Goal: Information Seeking & Learning: Learn about a topic

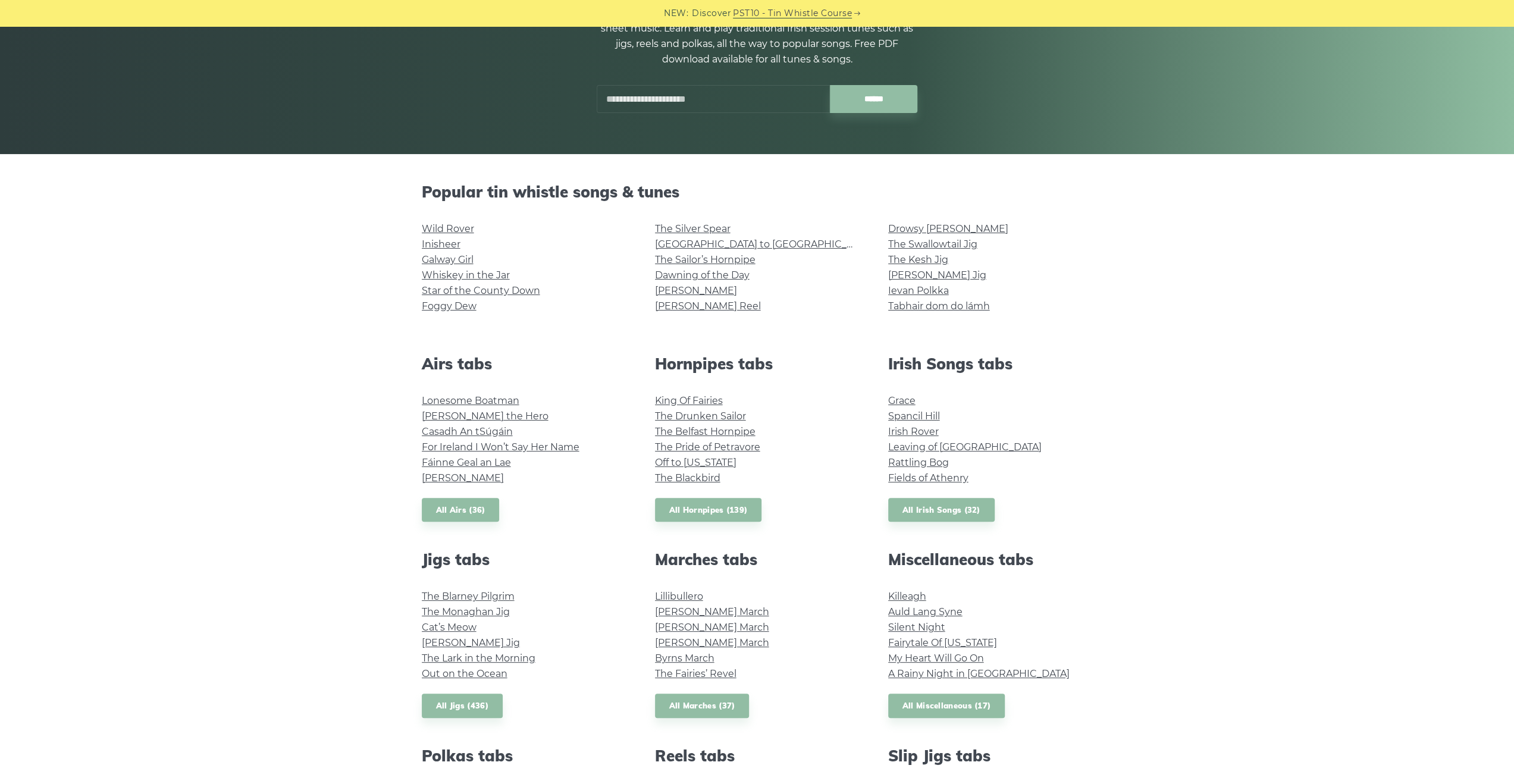
scroll to position [159, 0]
click at [463, 226] on link "Wild Rover" at bounding box center [448, 229] width 52 height 11
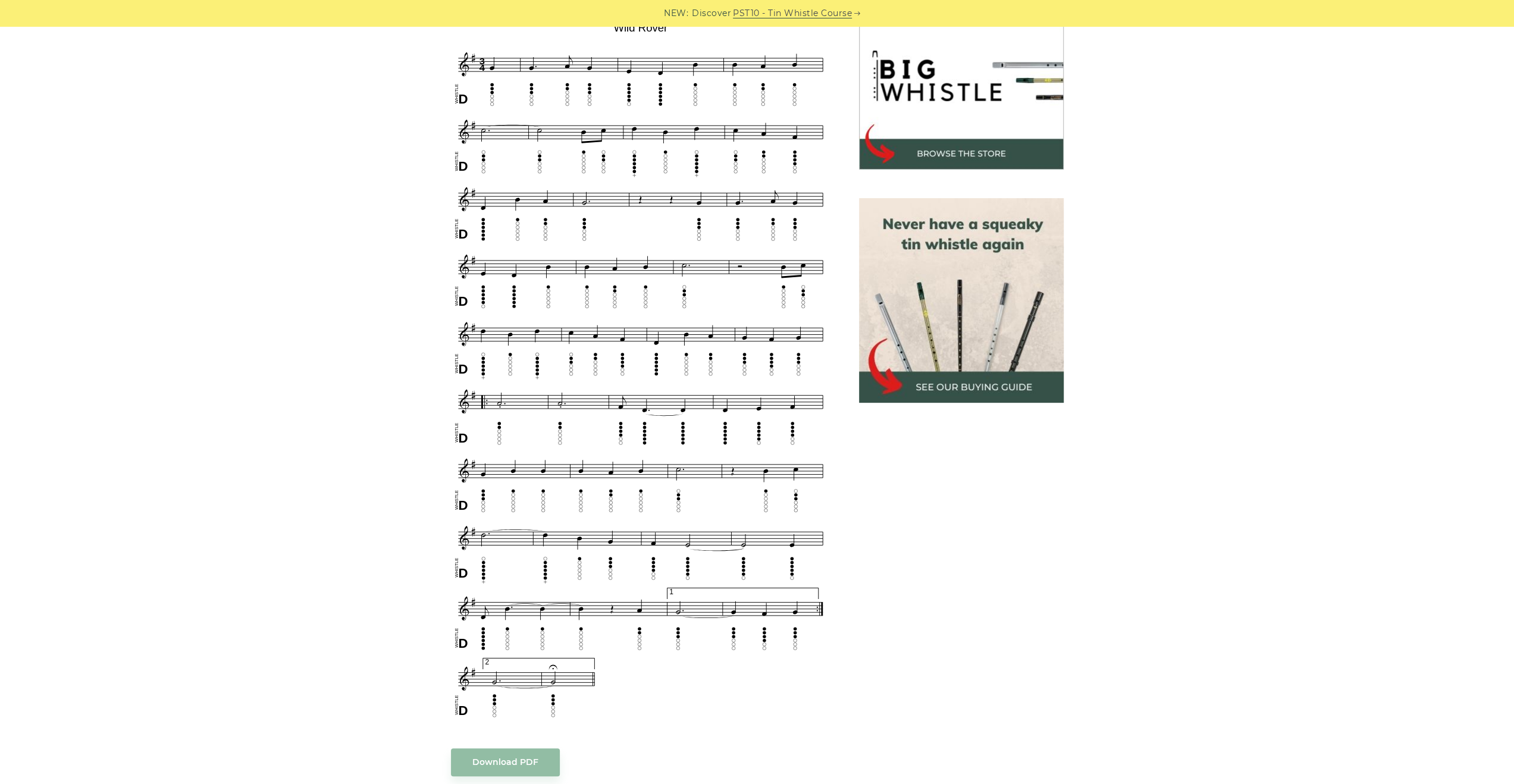
scroll to position [376, 0]
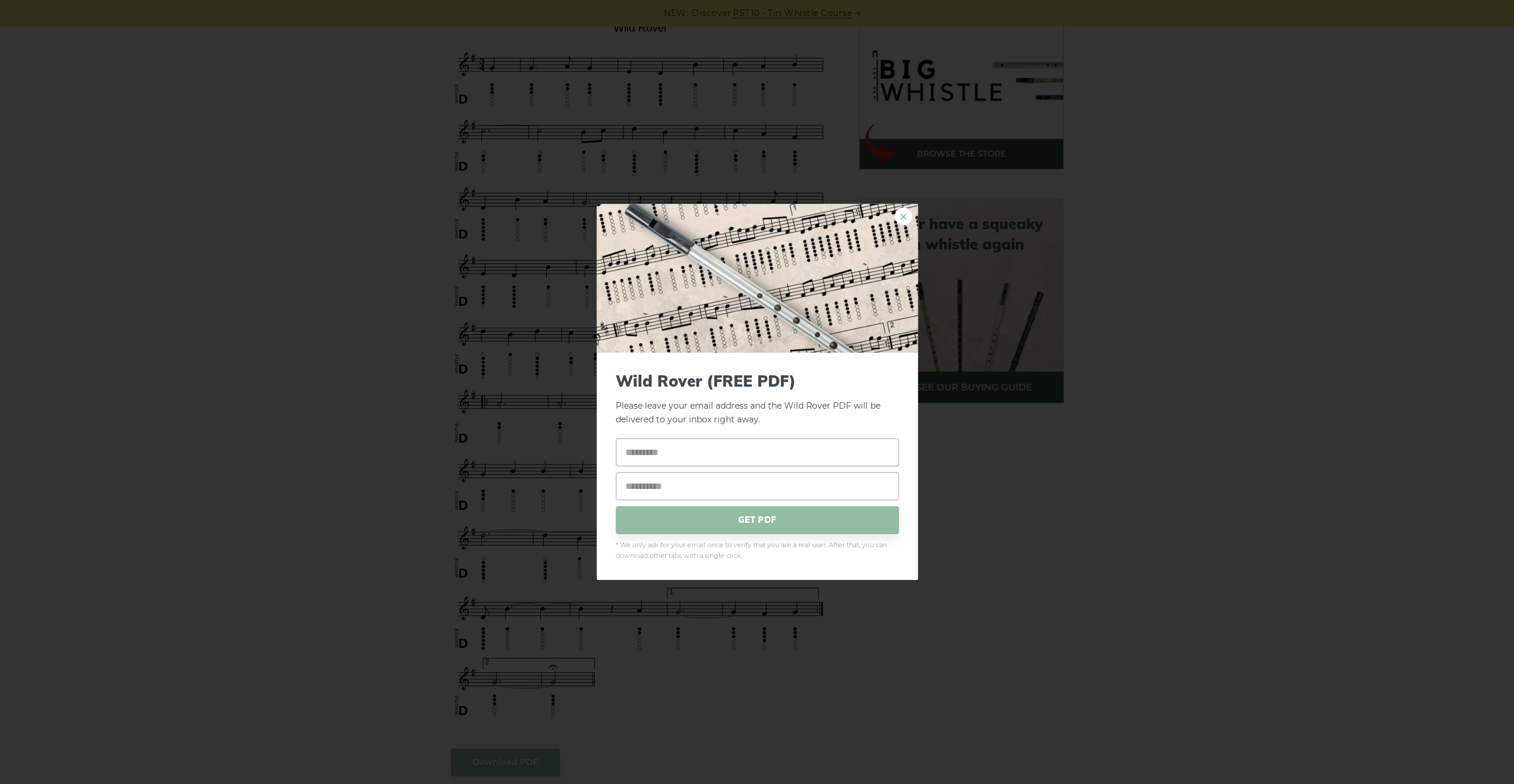
click at [903, 218] on link "×" at bounding box center [903, 216] width 18 height 18
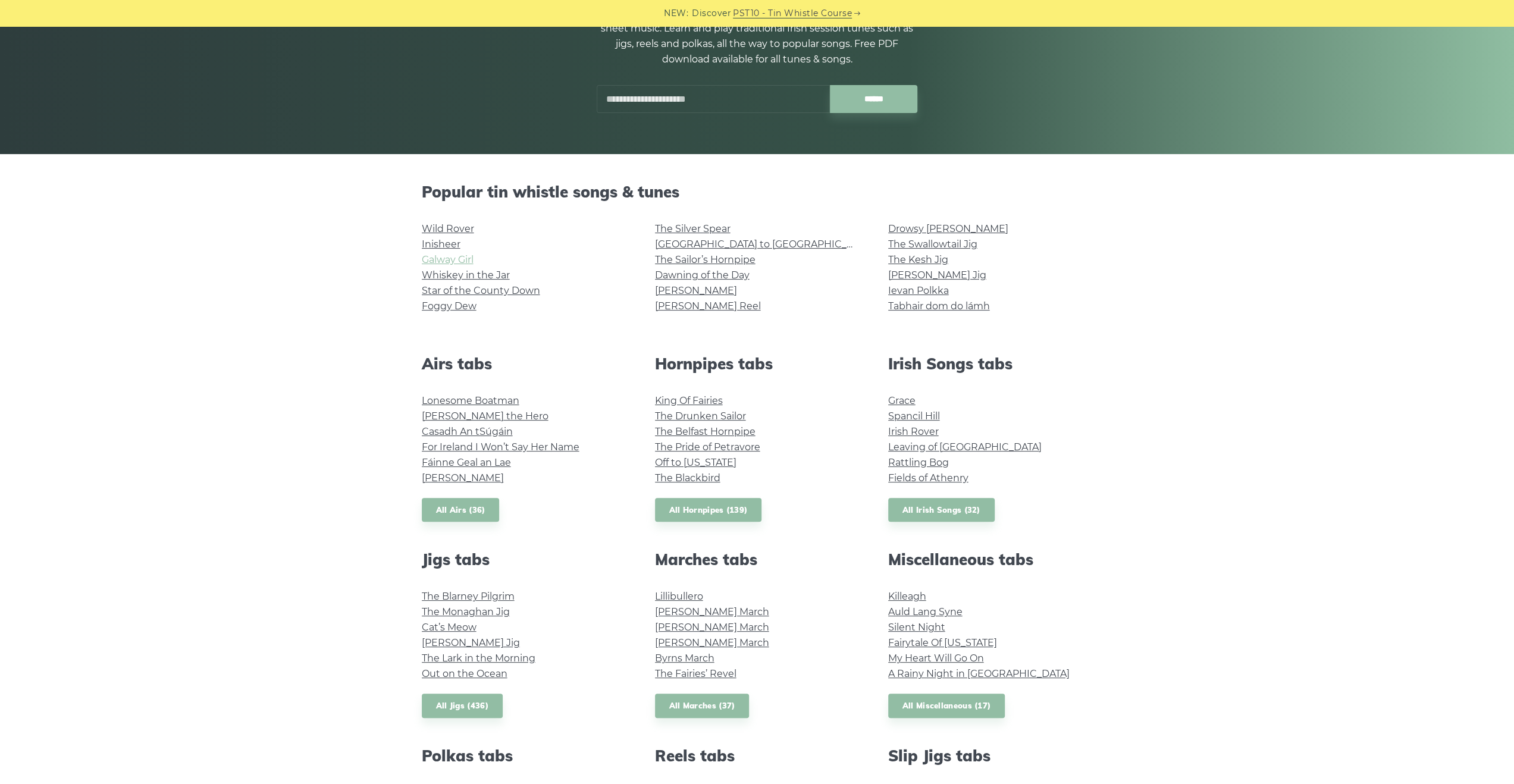
click at [468, 259] on link "Galway Girl" at bounding box center [447, 259] width 51 height 11
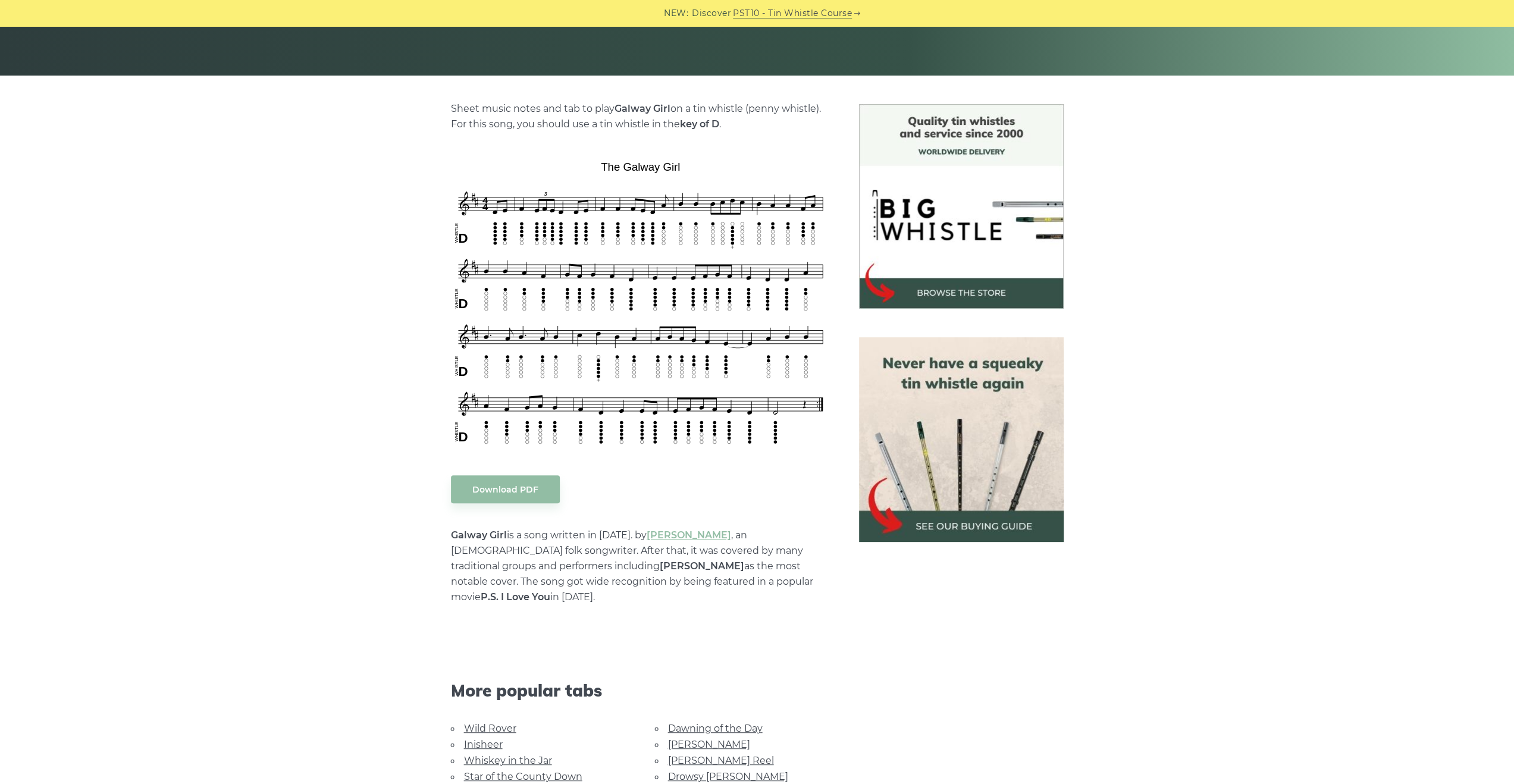
scroll to position [238, 0]
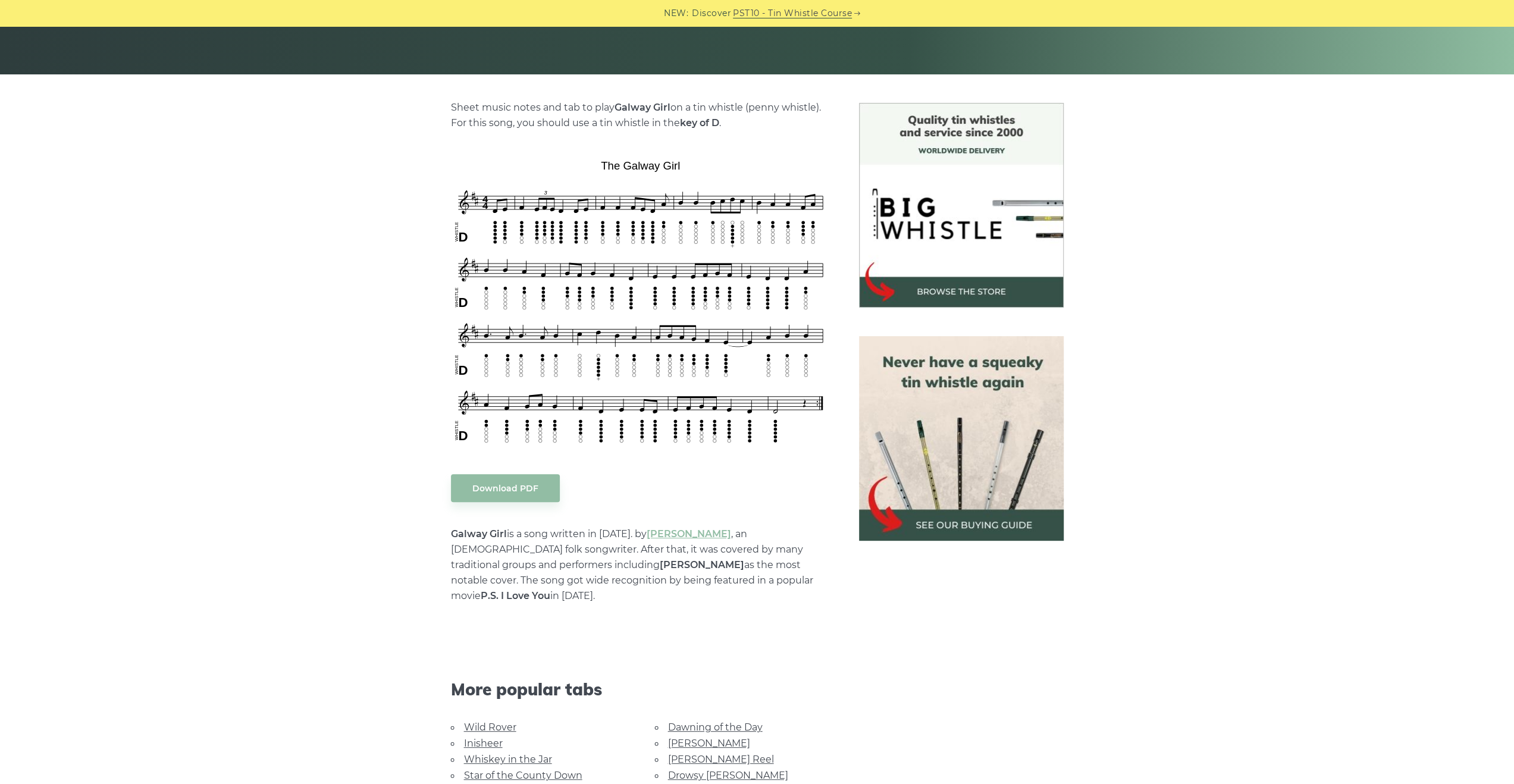
click at [931, 531] on img at bounding box center [960, 438] width 204 height 204
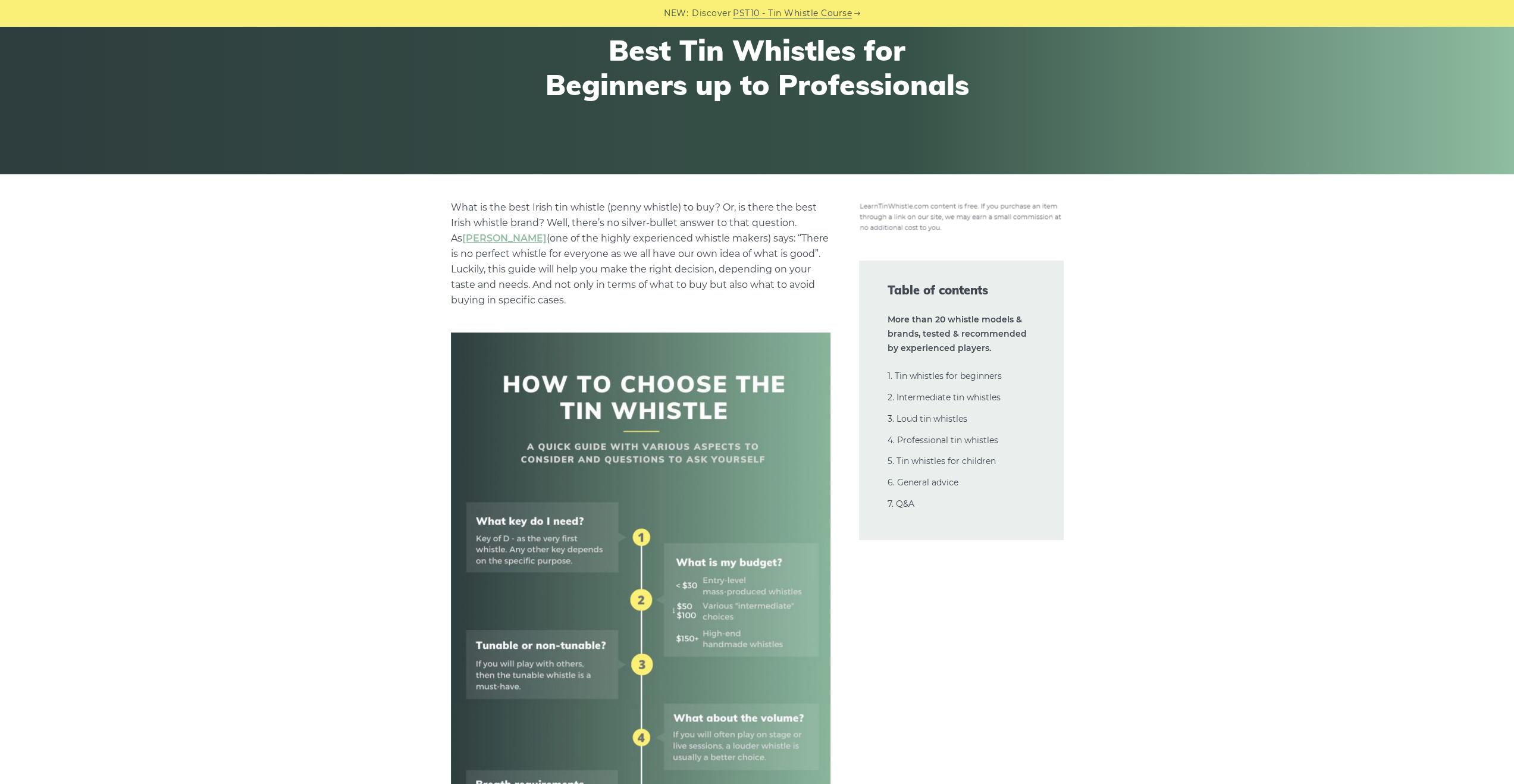
scroll to position [138, 0]
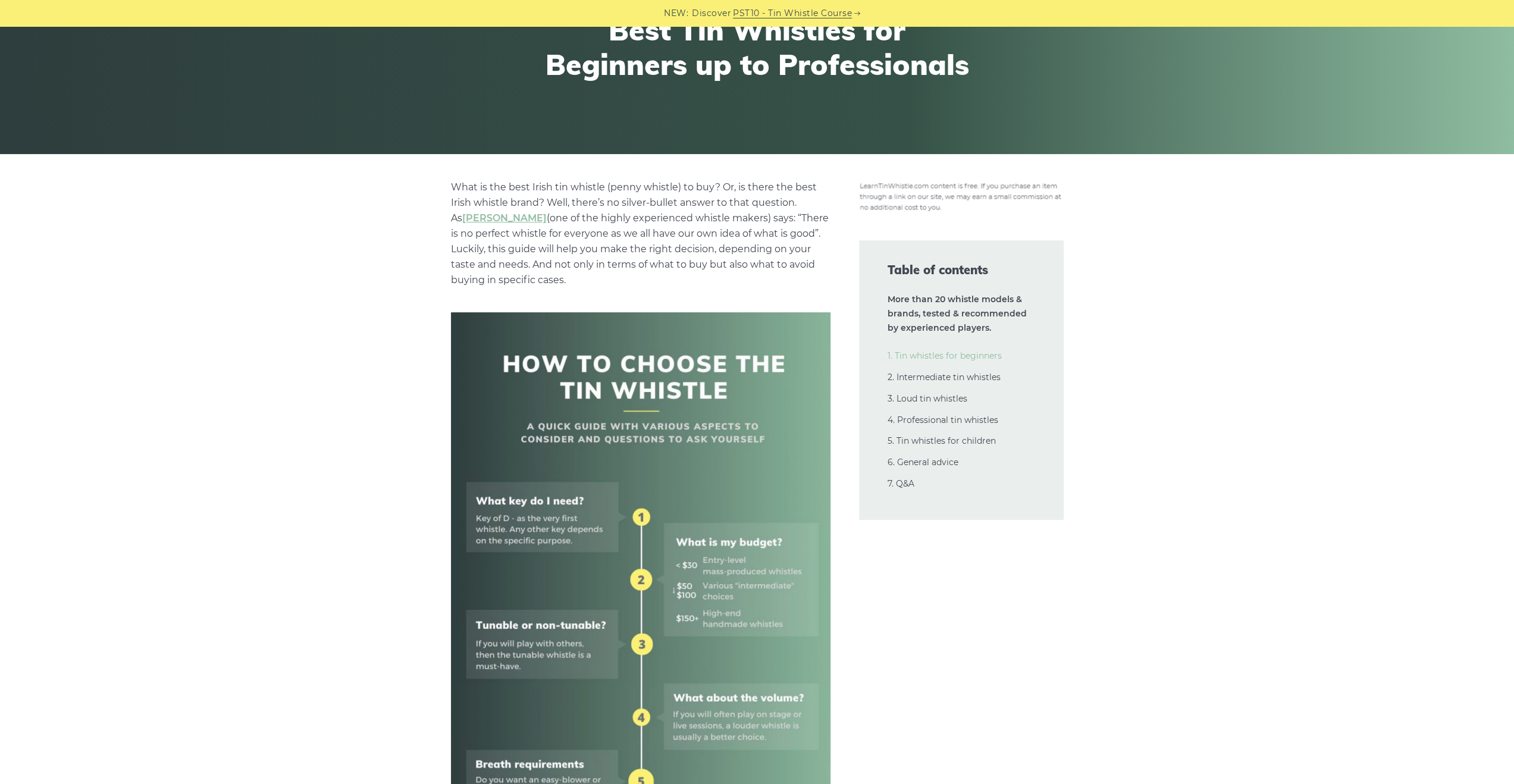
click at [945, 354] on link "1. Tin whistles for beginners" at bounding box center [945, 355] width 114 height 10
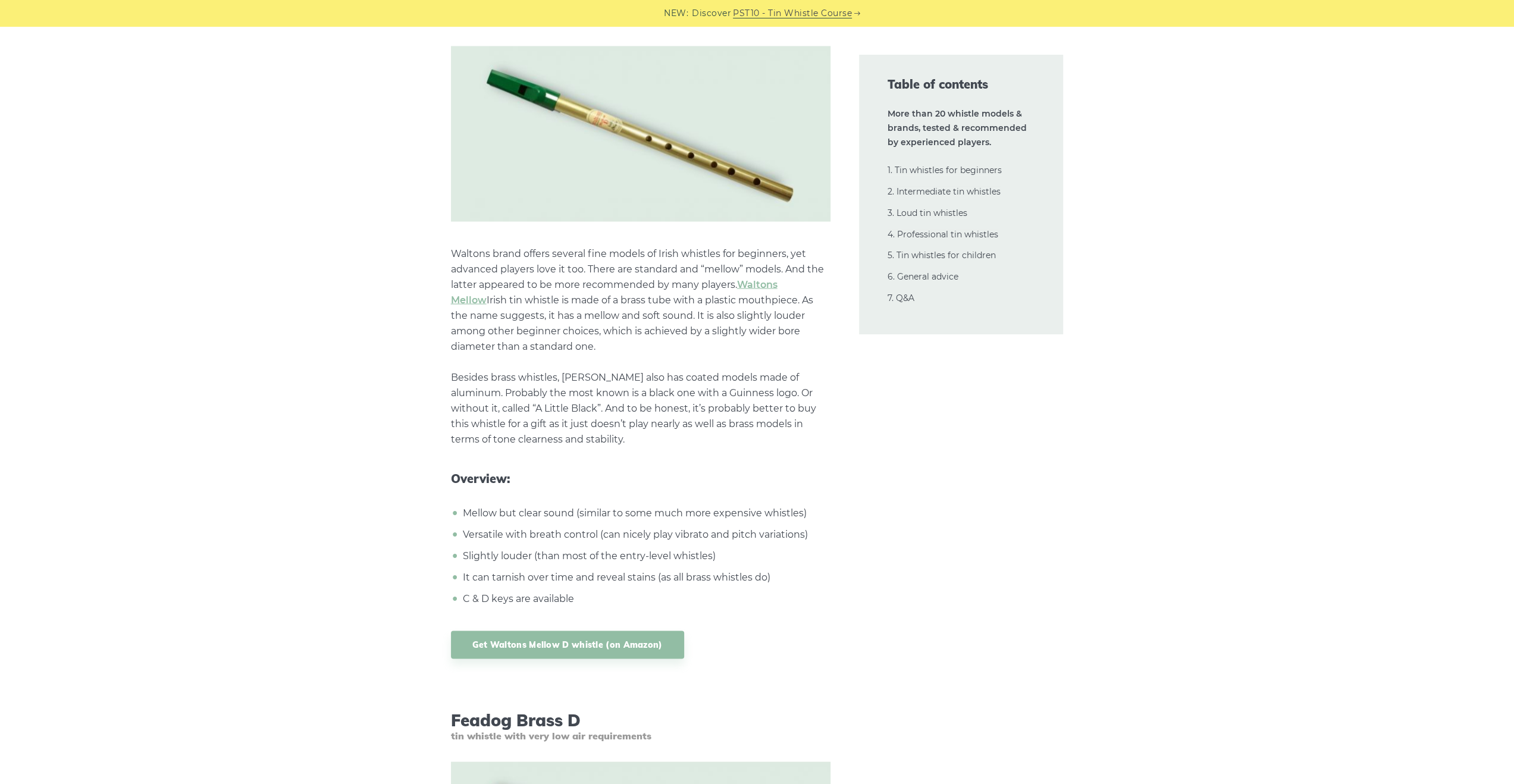
scroll to position [2070, 0]
click at [634, 637] on link "Get Waltons Mellow D whistle (on Amazon)" at bounding box center [568, 644] width 233 height 28
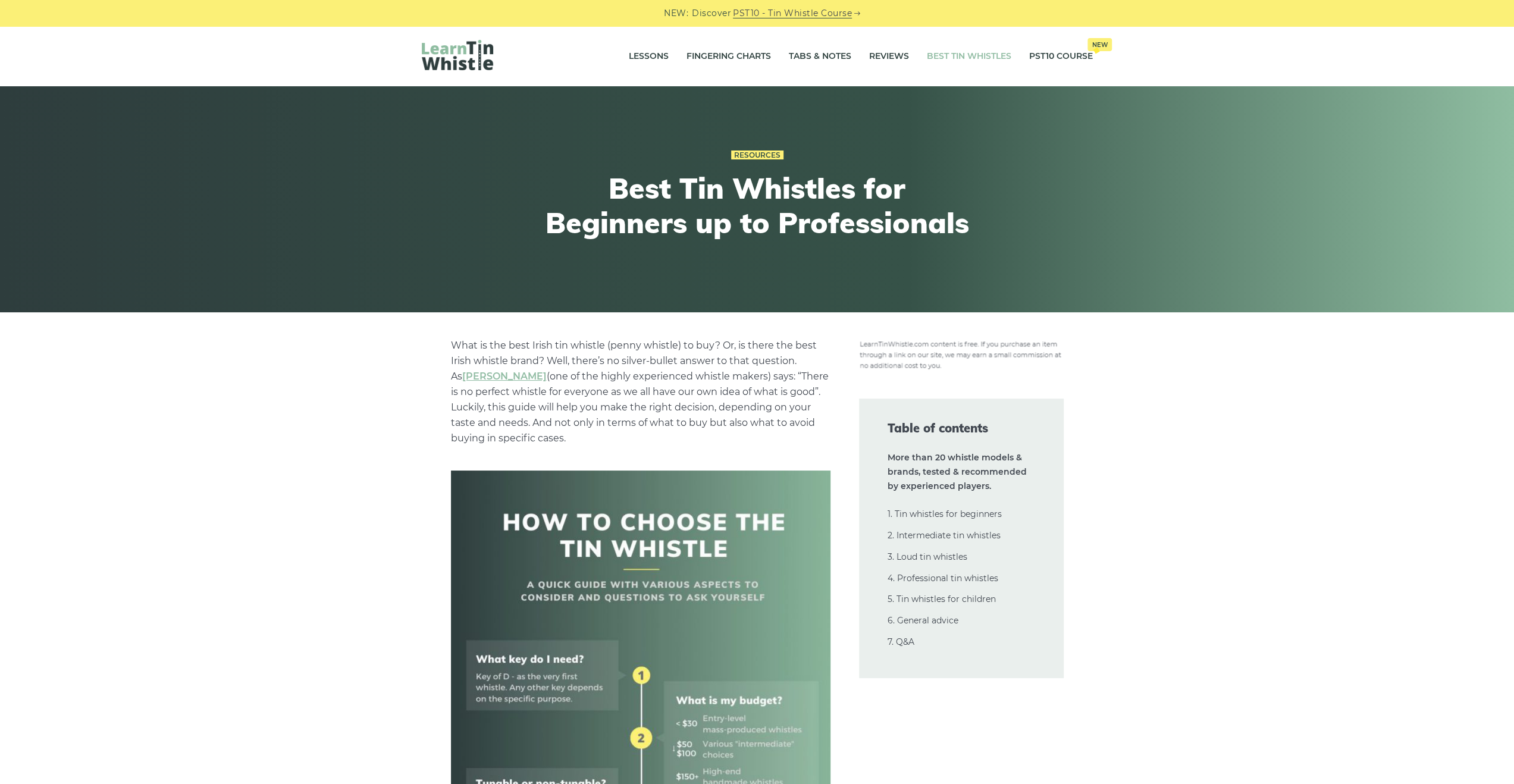
scroll to position [0, 0]
click at [649, 58] on link "Lessons" at bounding box center [649, 57] width 40 height 30
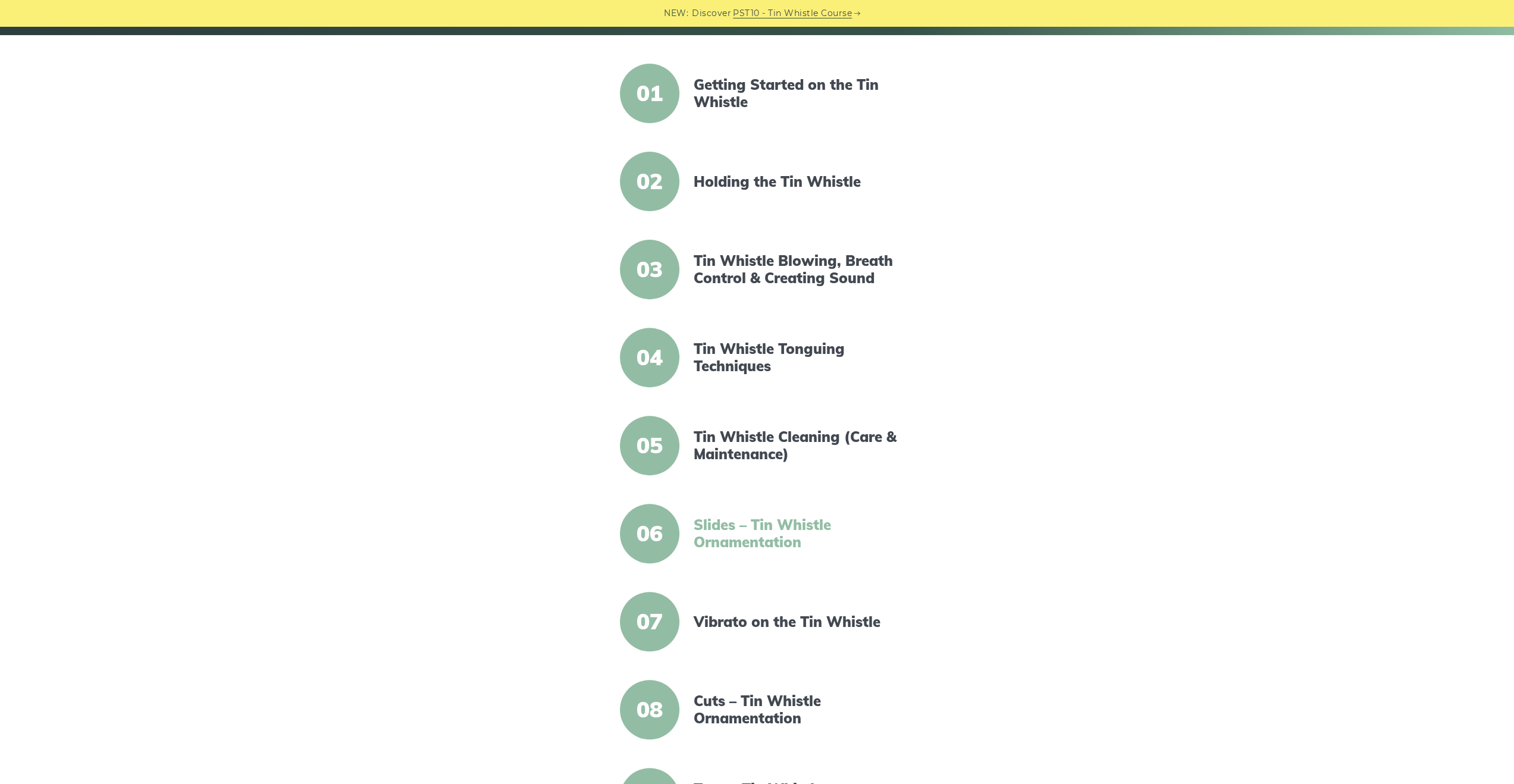
scroll to position [277, 0]
click at [760, 539] on link "Slides – Tin Whistle Ornamentation" at bounding box center [795, 533] width 204 height 35
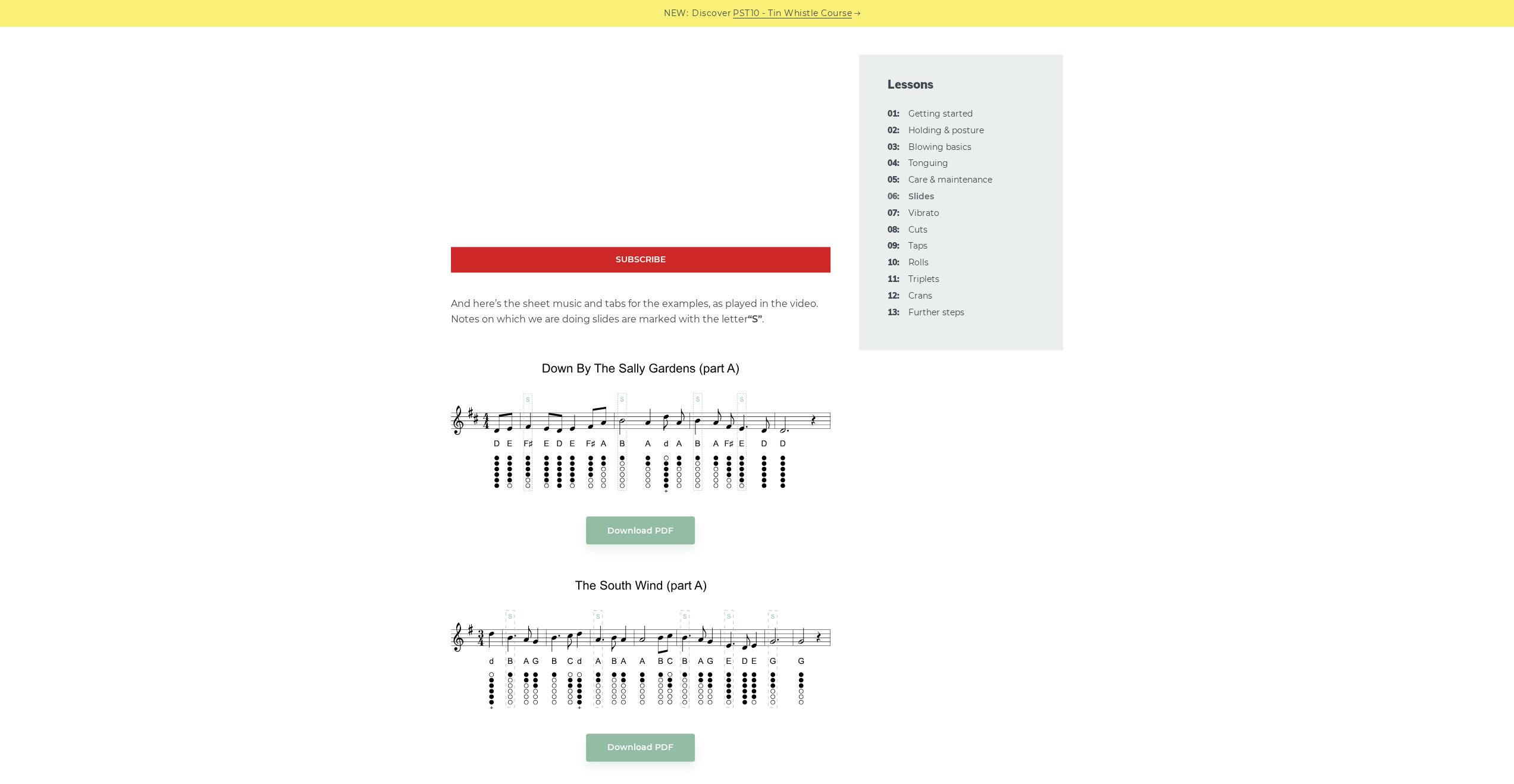
scroll to position [1110, 0]
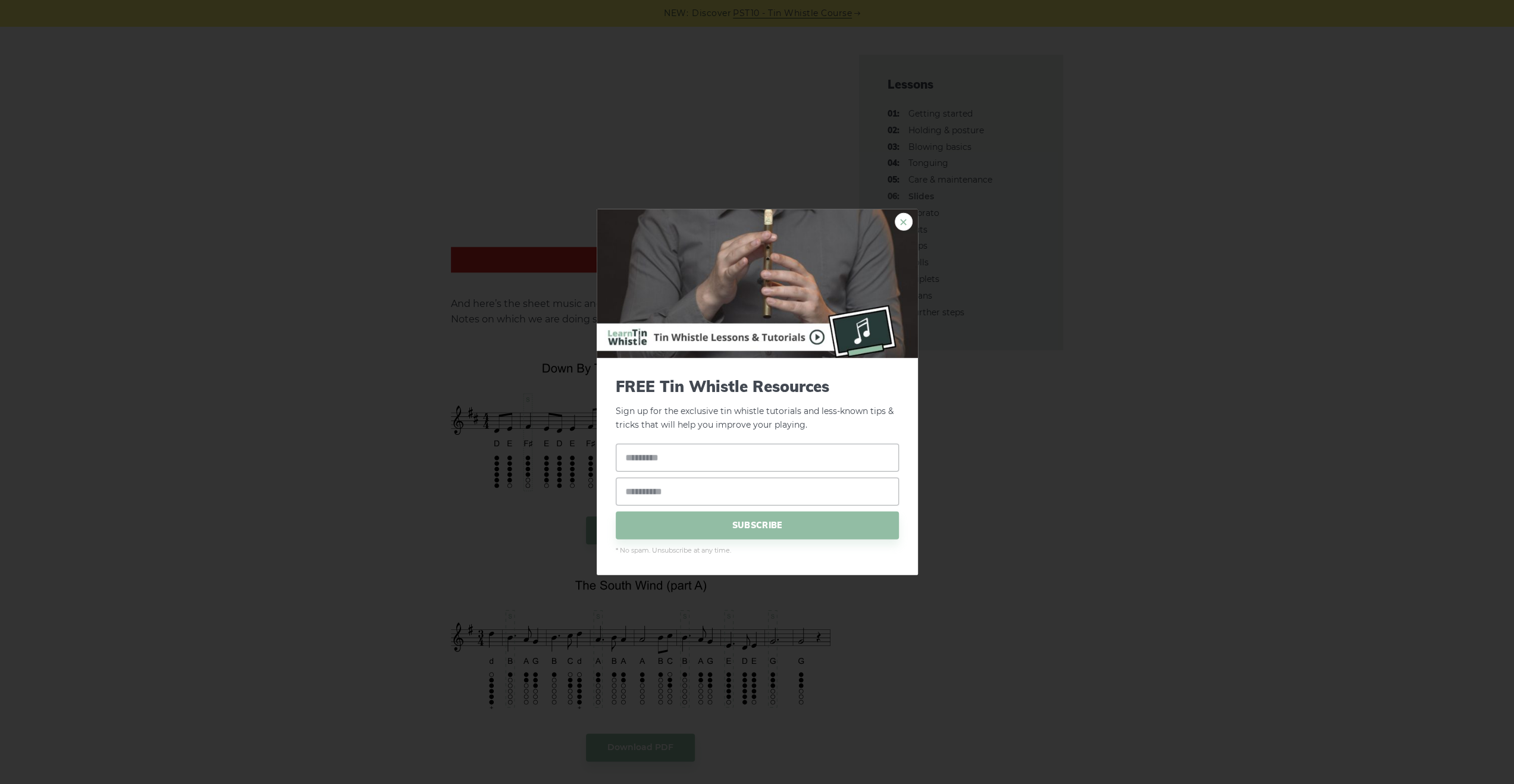
click at [901, 226] on link "×" at bounding box center [903, 221] width 18 height 18
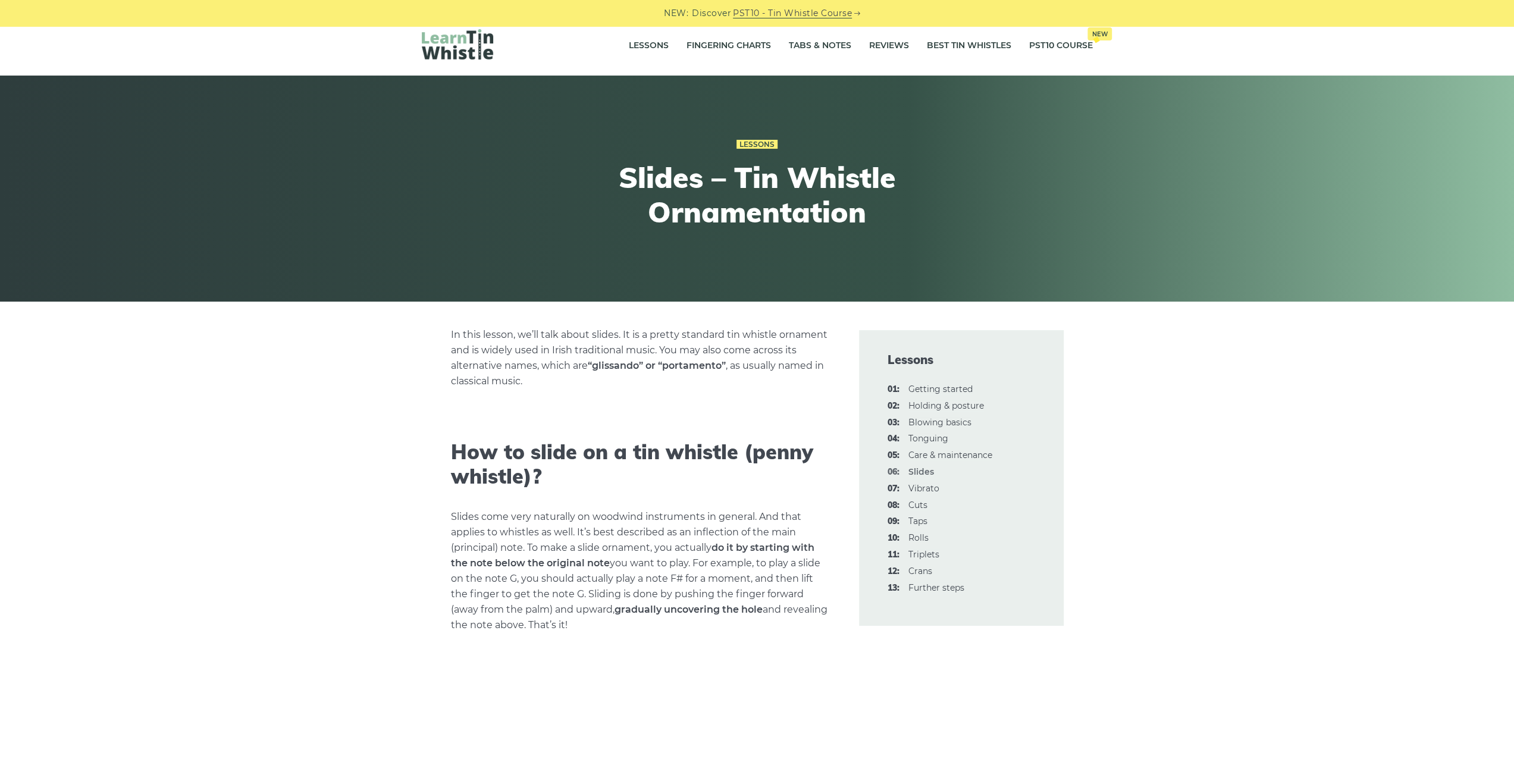
scroll to position [0, 0]
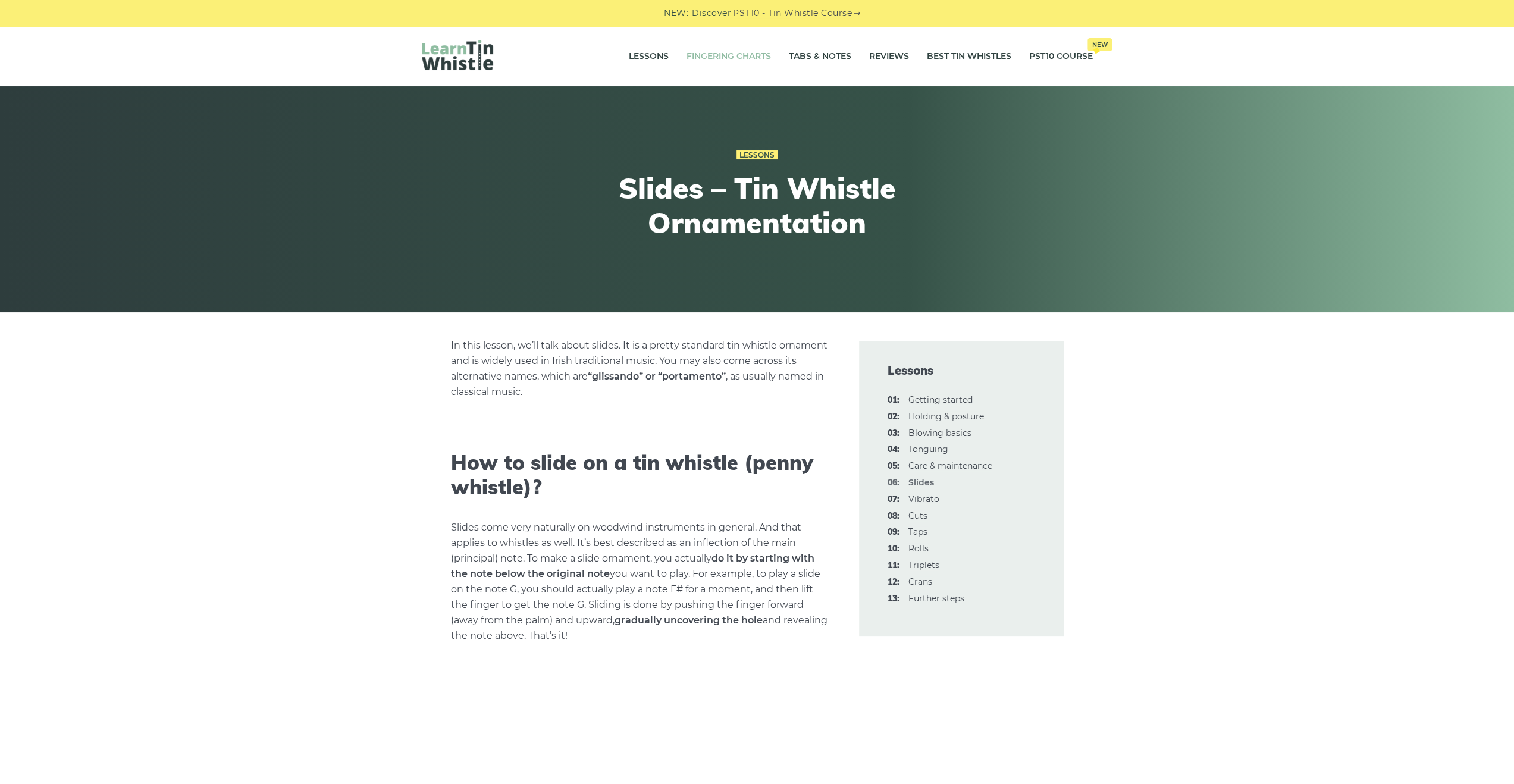
click at [711, 60] on link "Fingering Charts" at bounding box center [728, 57] width 84 height 30
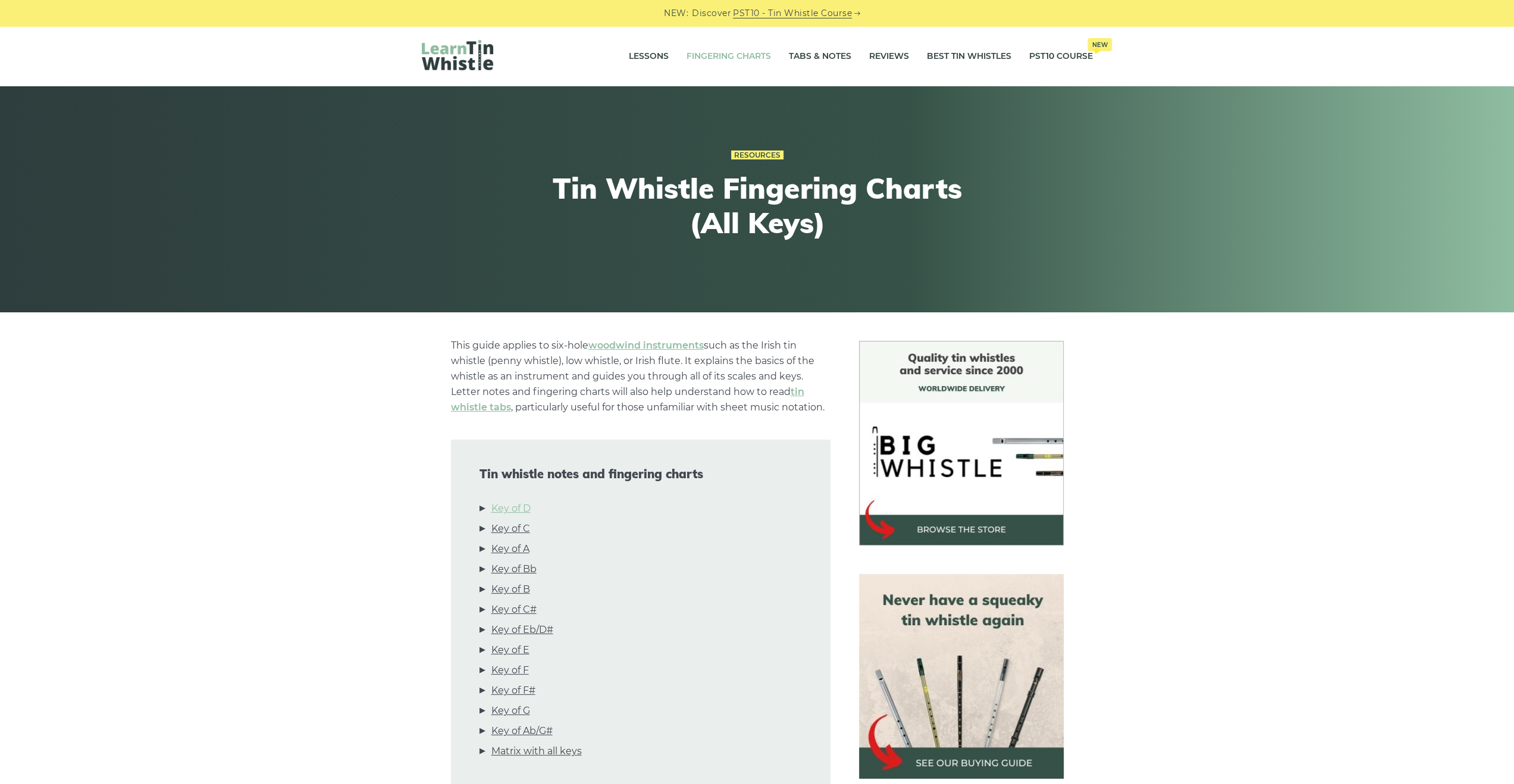
click at [525, 509] on link "Key of D" at bounding box center [511, 509] width 39 height 16
click at [806, 62] on link "Tabs & Notes" at bounding box center [820, 57] width 63 height 30
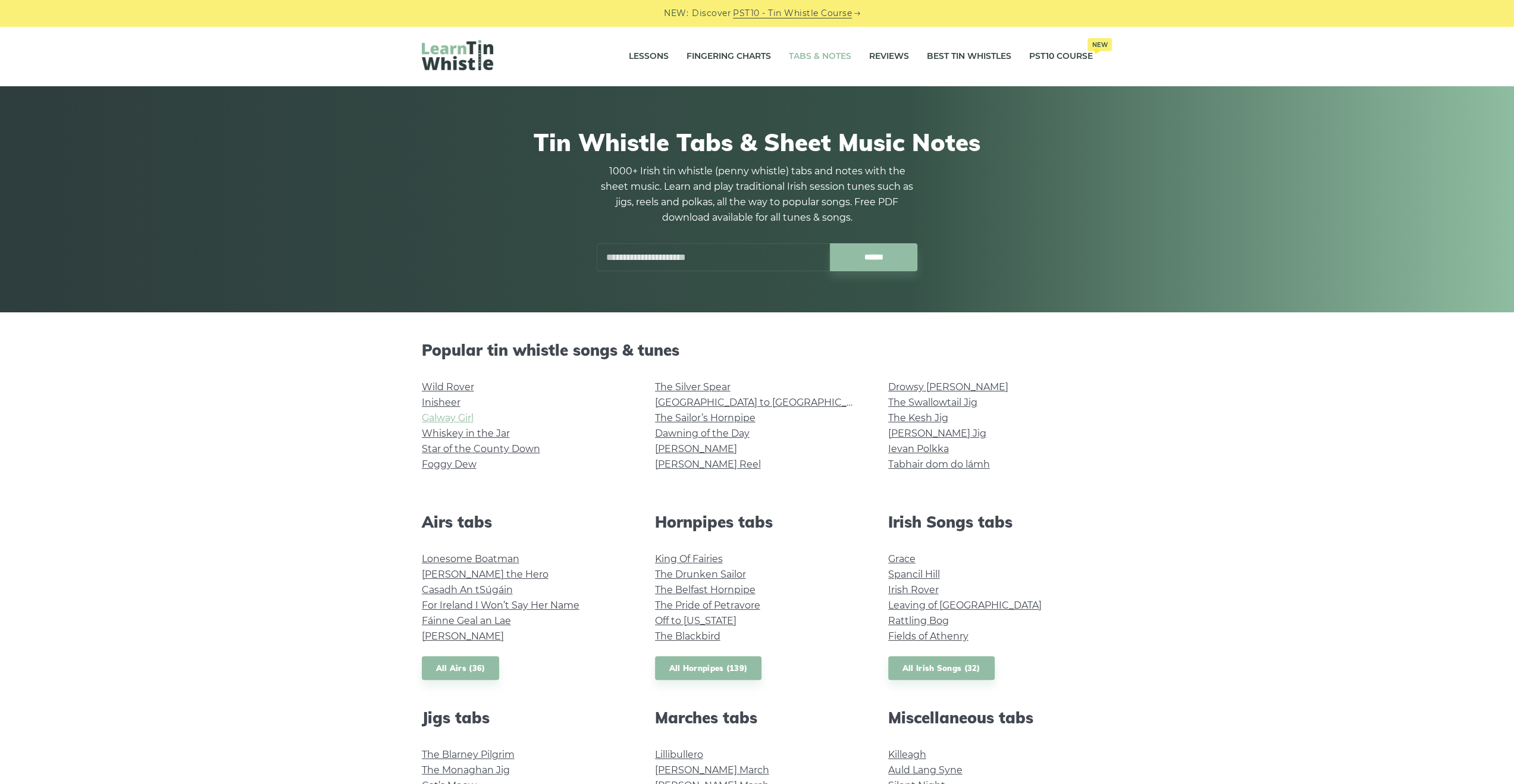
click at [464, 419] on link "Galway Girl" at bounding box center [447, 418] width 51 height 11
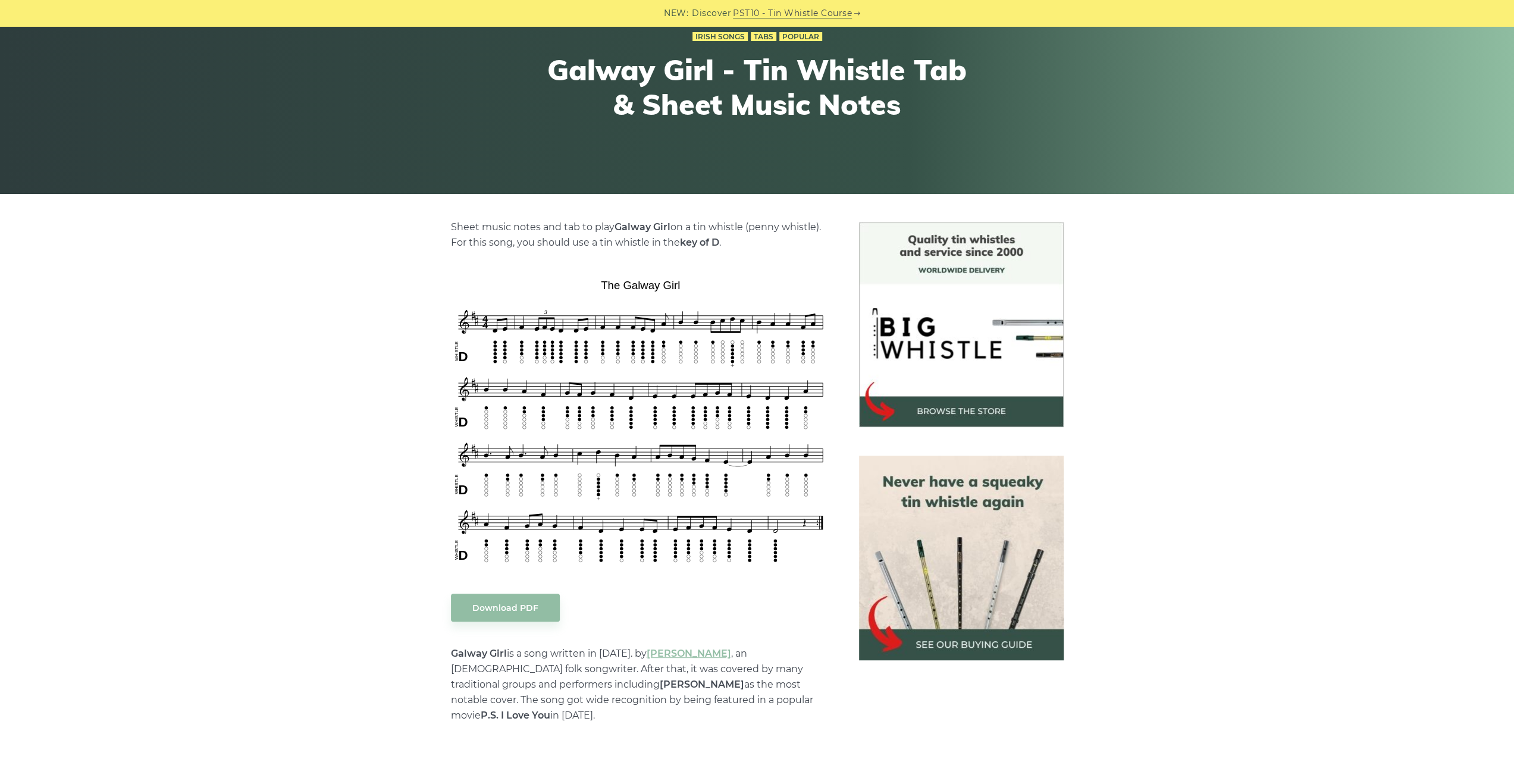
scroll to position [119, 0]
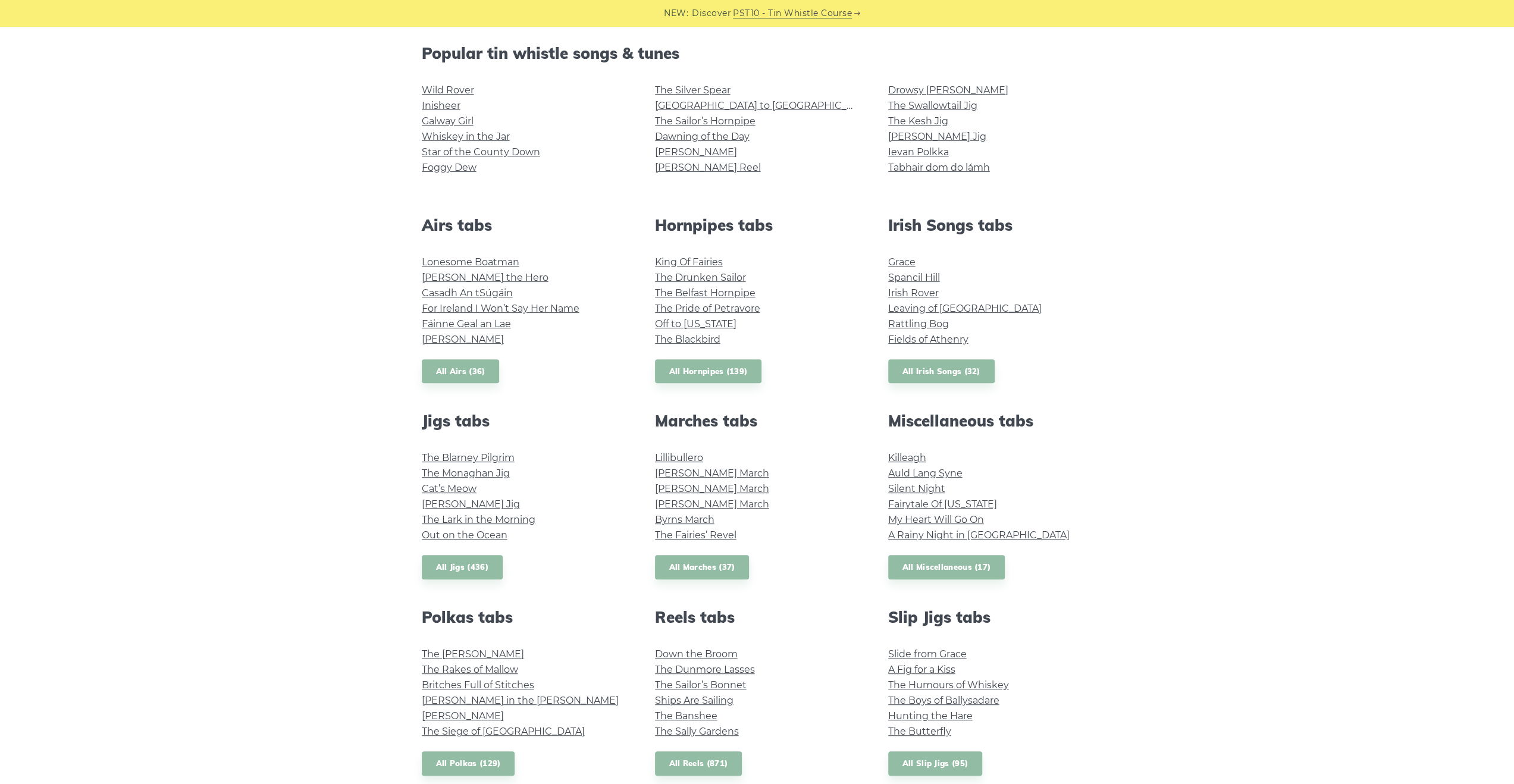
scroll to position [298, 0]
click at [481, 367] on link "All Airs (36)" at bounding box center [460, 371] width 77 height 24
click at [928, 504] on link "Fairytale Of [US_STATE]" at bounding box center [942, 503] width 109 height 11
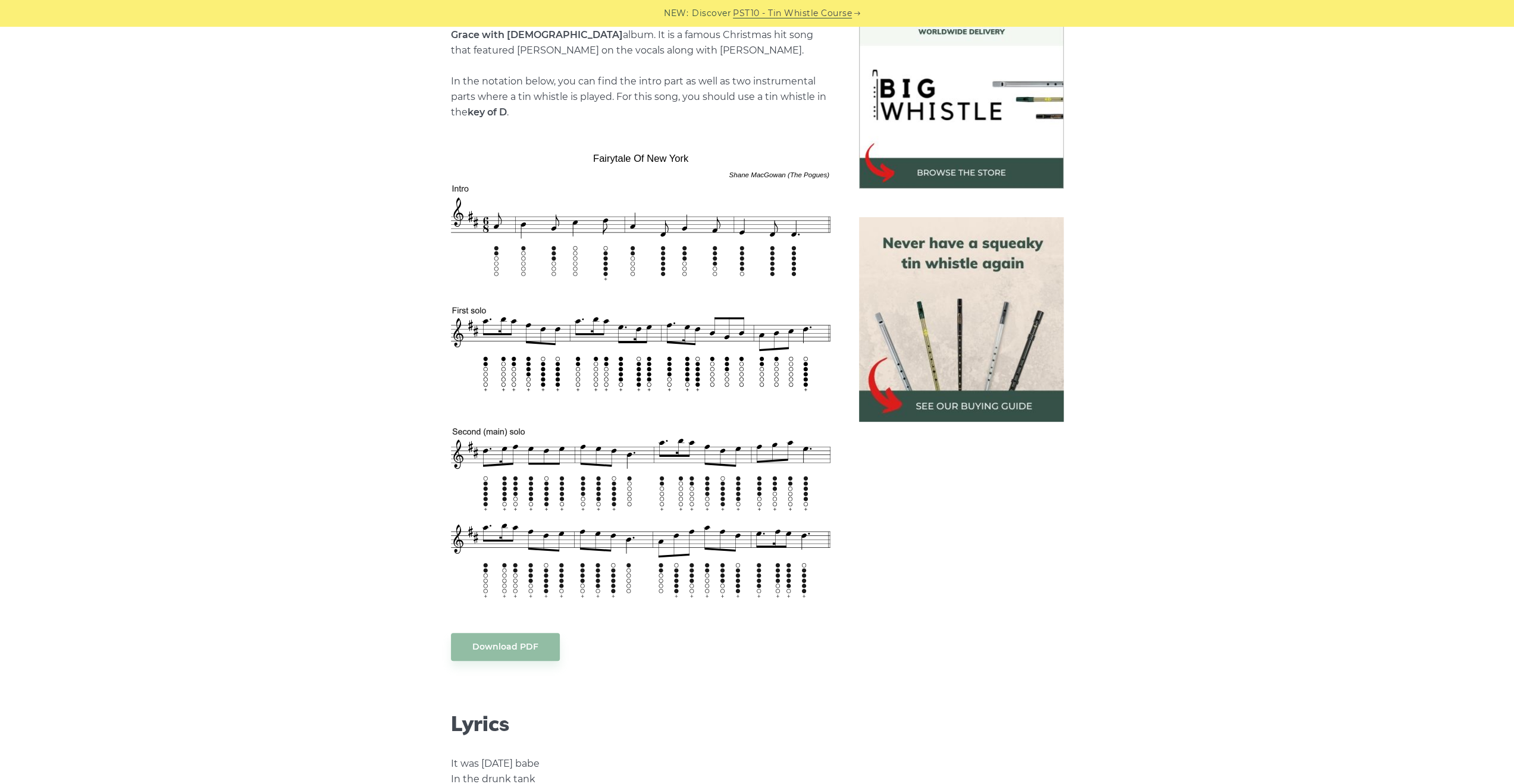
scroll to position [357, 0]
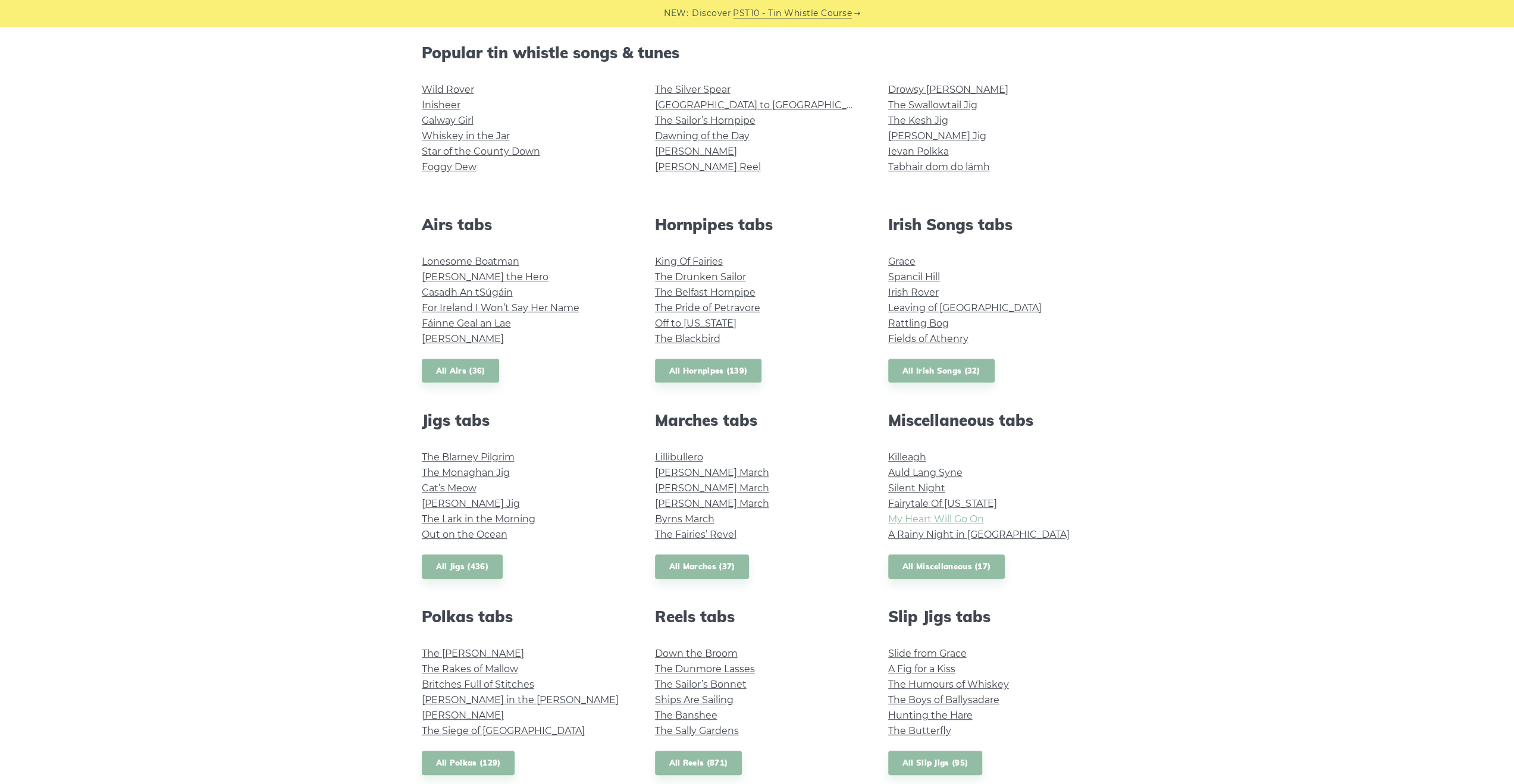
click at [912, 520] on link "My Heart Will Go On" at bounding box center [935, 519] width 96 height 11
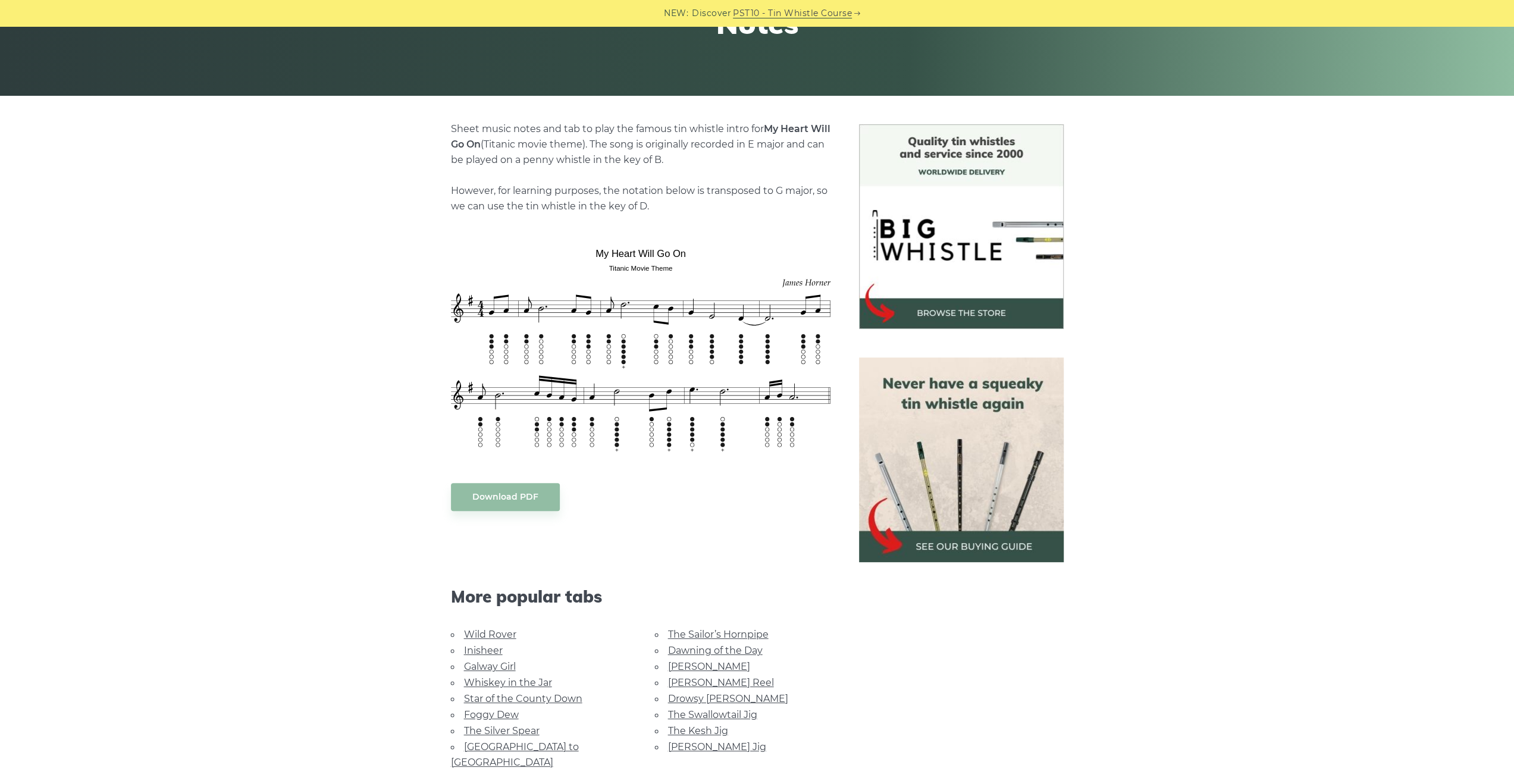
scroll to position [217, 0]
click at [742, 633] on link "The Sailor’s Hornpipe" at bounding box center [719, 634] width 101 height 11
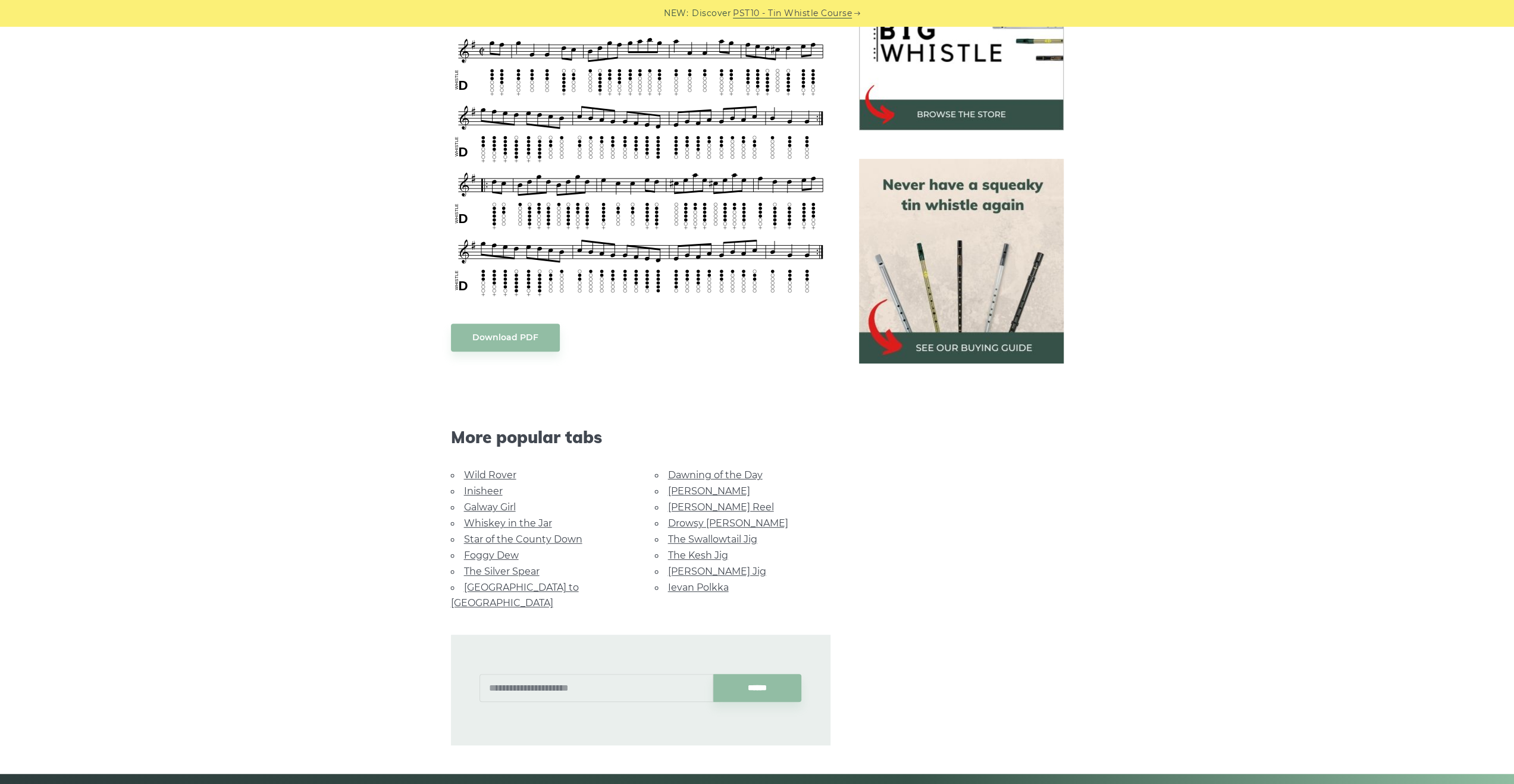
scroll to position [416, 0]
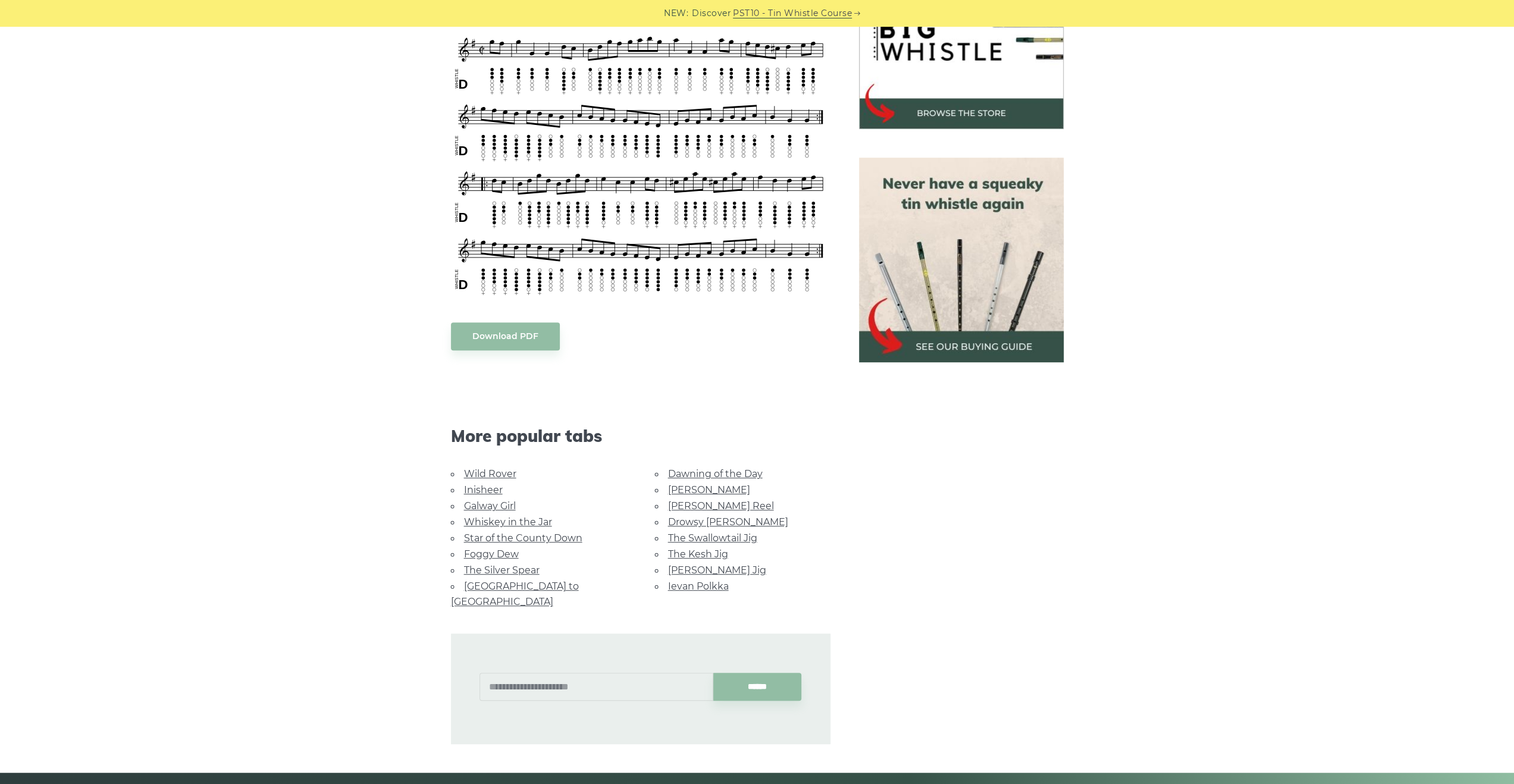
click at [487, 488] on link "Inisheer" at bounding box center [483, 490] width 38 height 11
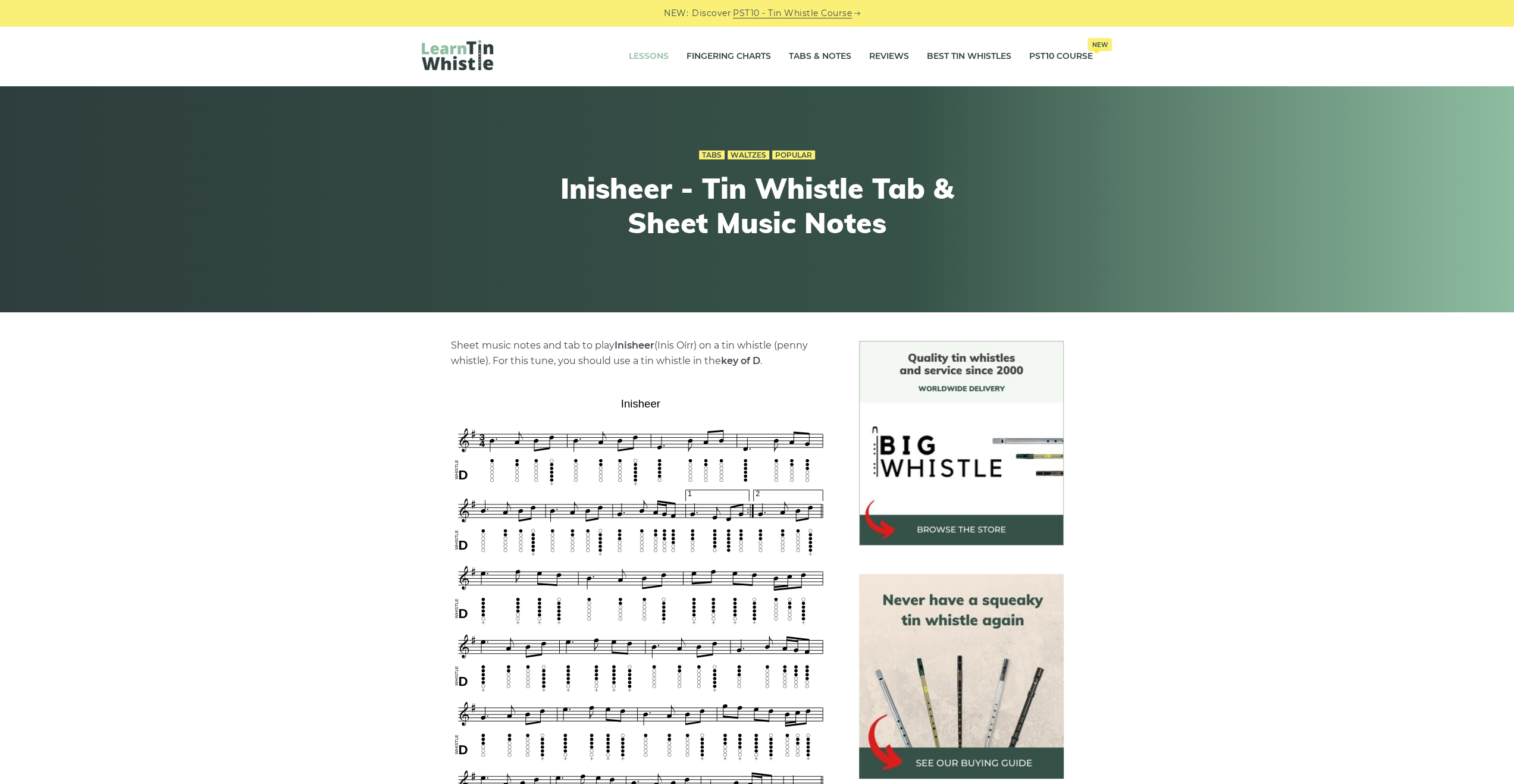
click at [640, 53] on link "Lessons" at bounding box center [649, 57] width 40 height 30
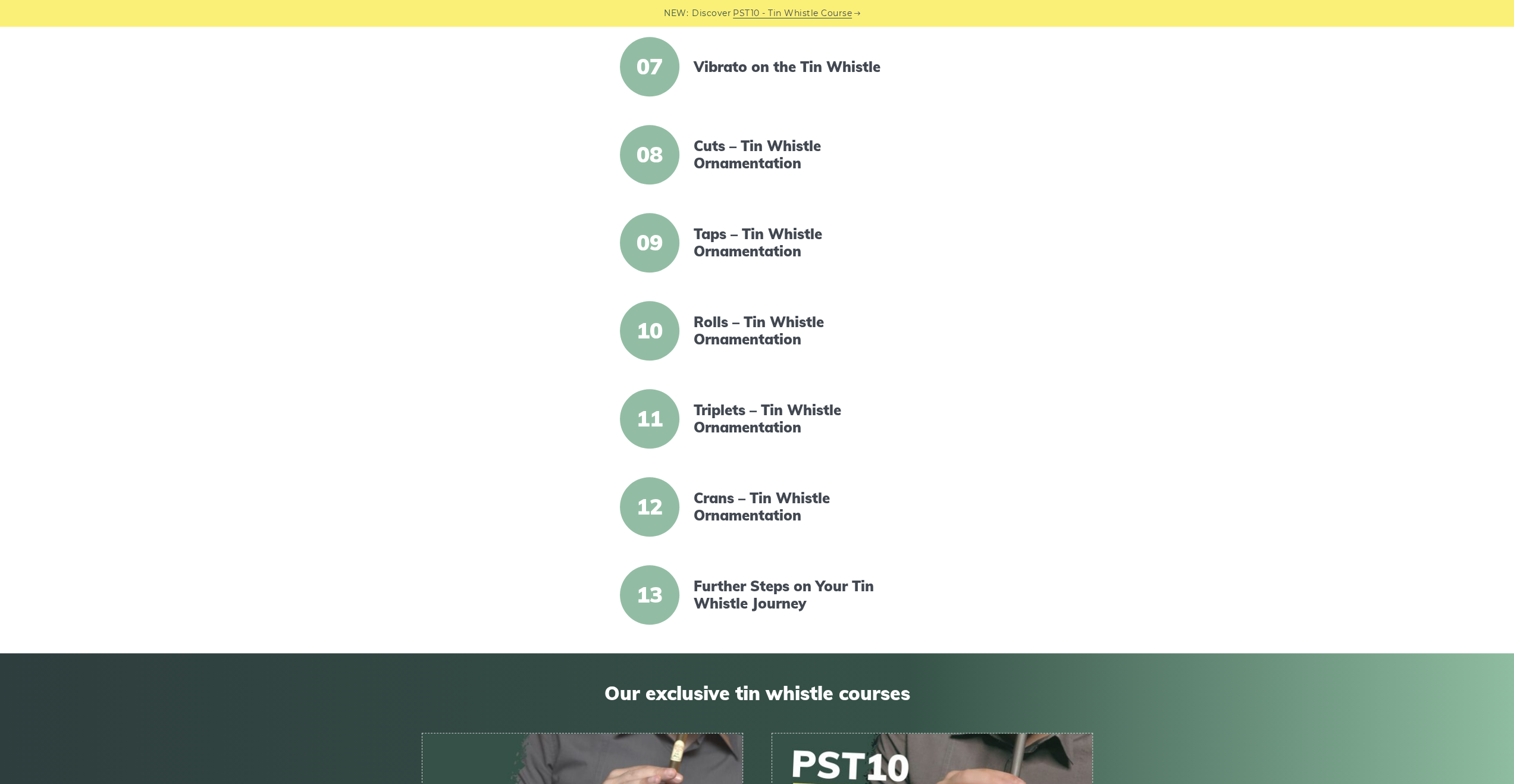
scroll to position [833, 0]
click at [725, 152] on link "Cuts – Tin Whistle Ornamentation" at bounding box center [795, 154] width 204 height 35
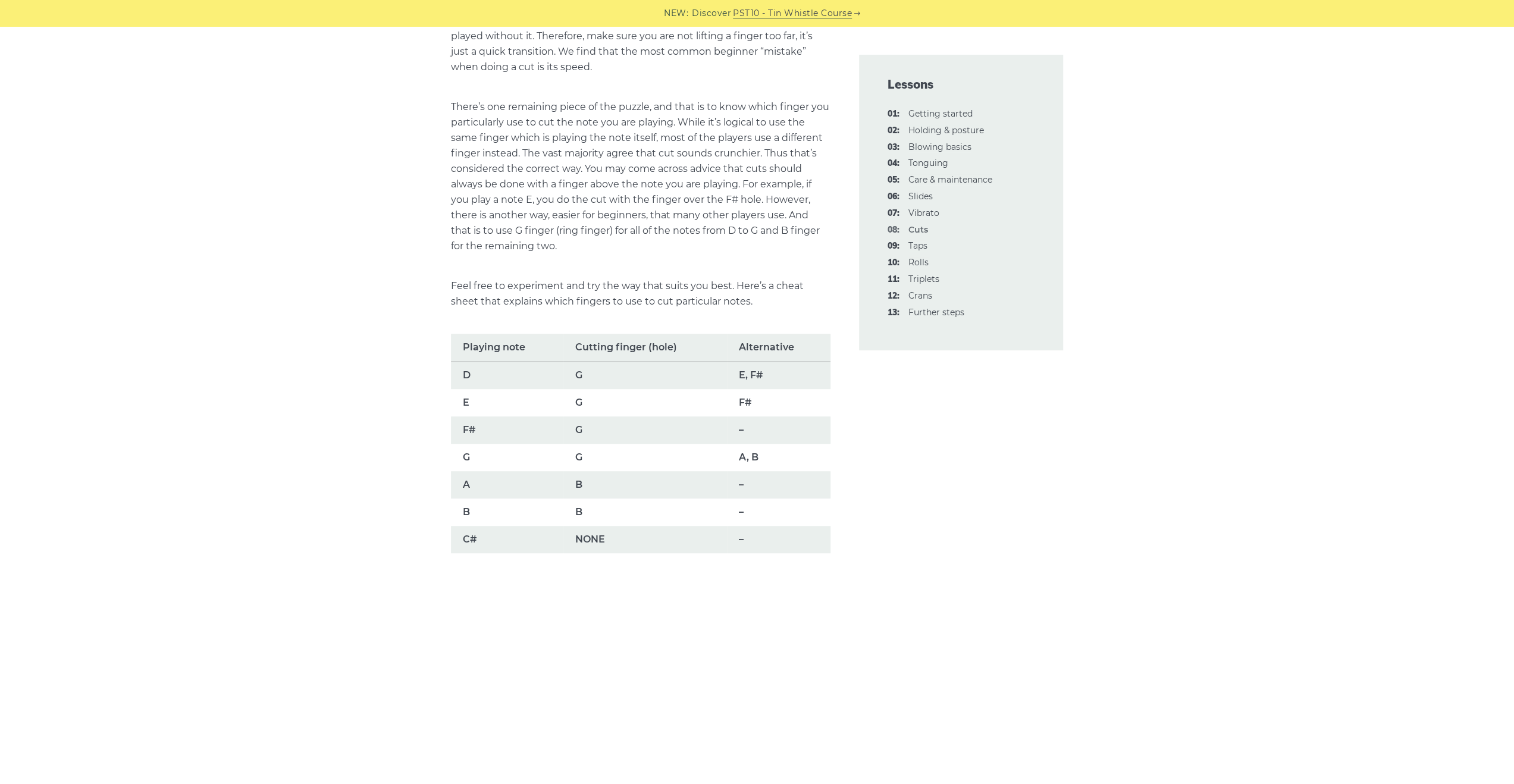
scroll to position [614, 0]
click at [945, 144] on link "03: Blowing basics" at bounding box center [940, 147] width 63 height 10
click at [941, 144] on link "03: Blowing basics" at bounding box center [940, 147] width 63 height 10
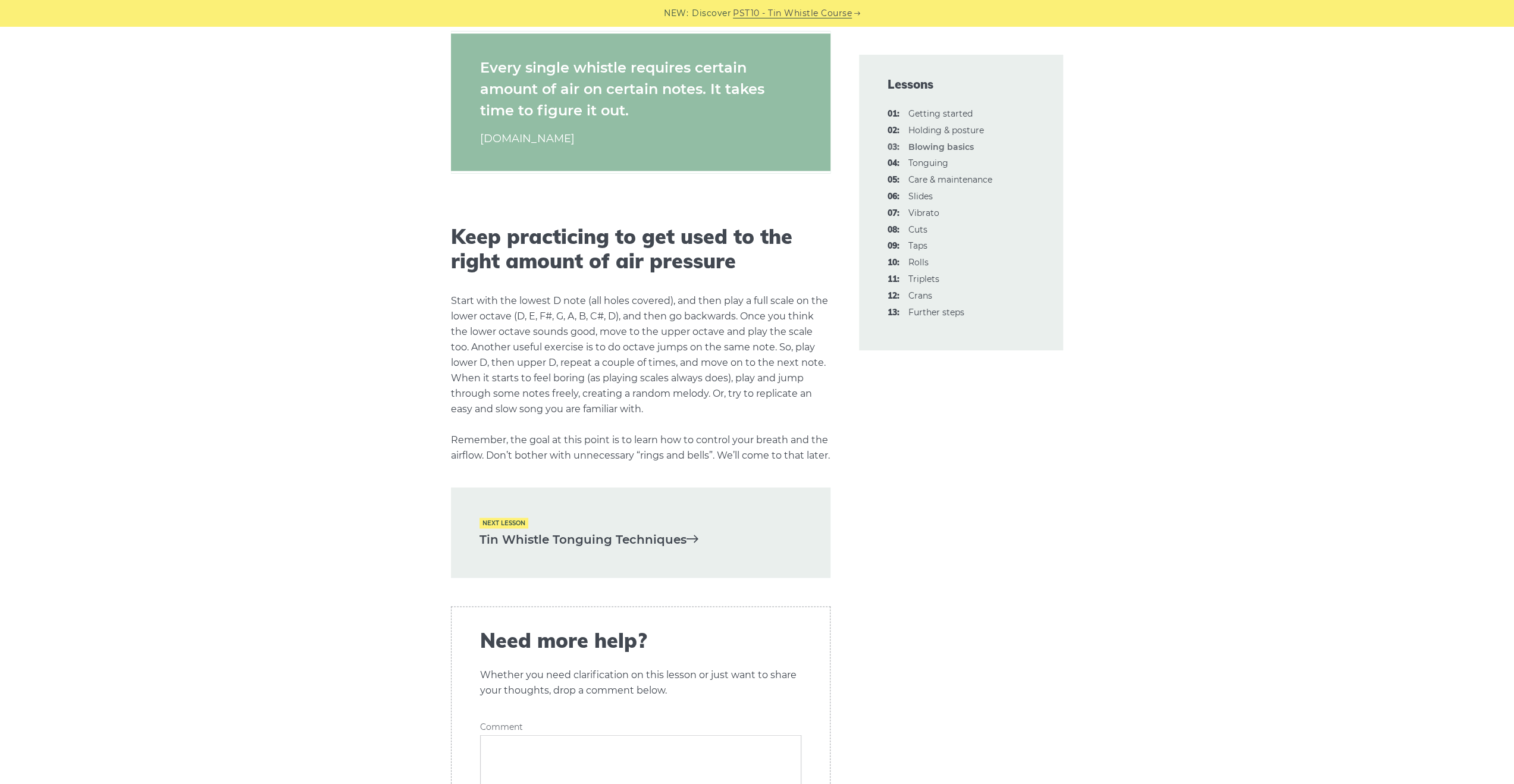
scroll to position [2121, 0]
click at [652, 549] on link "Tin Whistle Tonguing Techniques" at bounding box center [640, 539] width 322 height 20
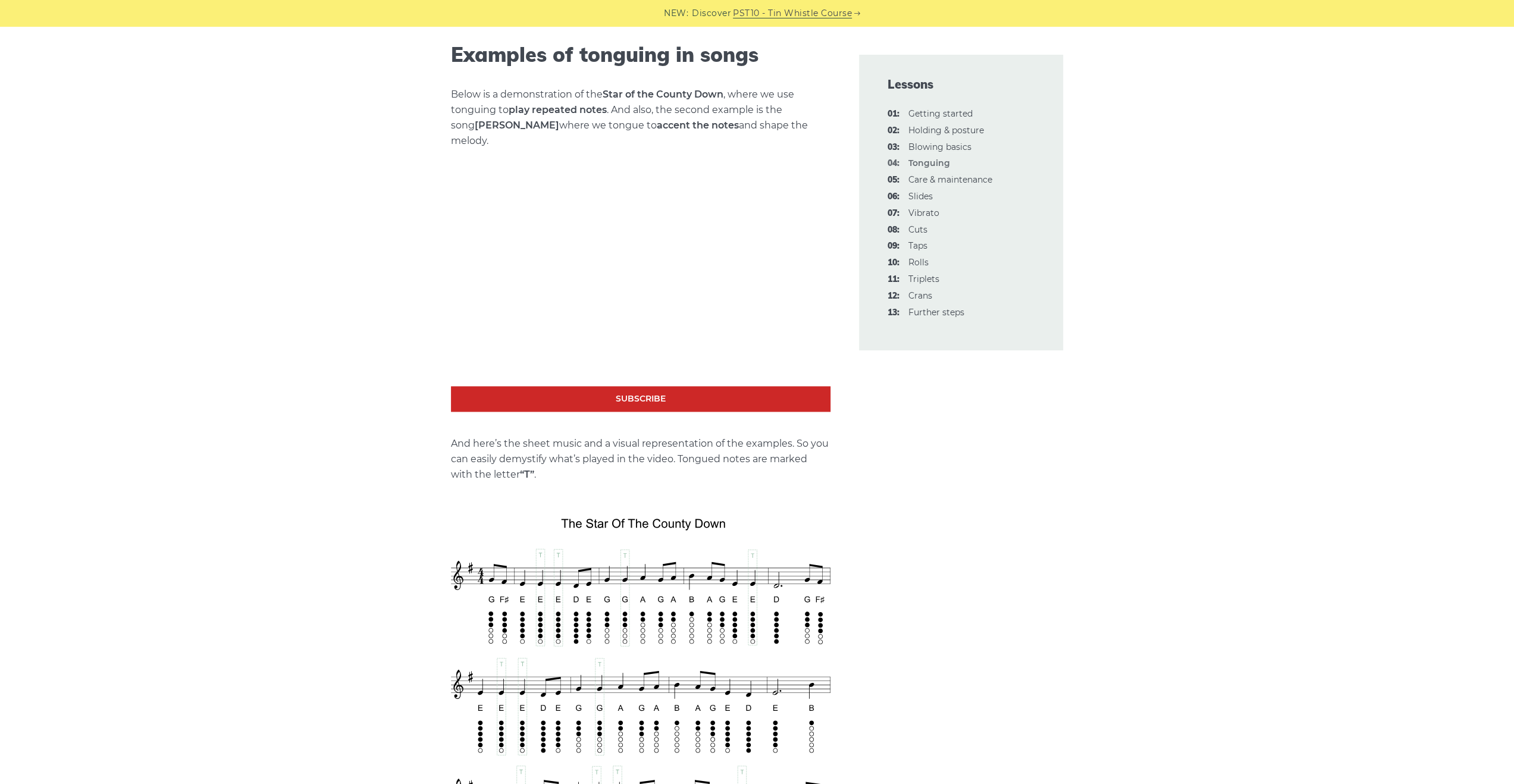
scroll to position [1586, 0]
